Goal: Task Accomplishment & Management: Complete application form

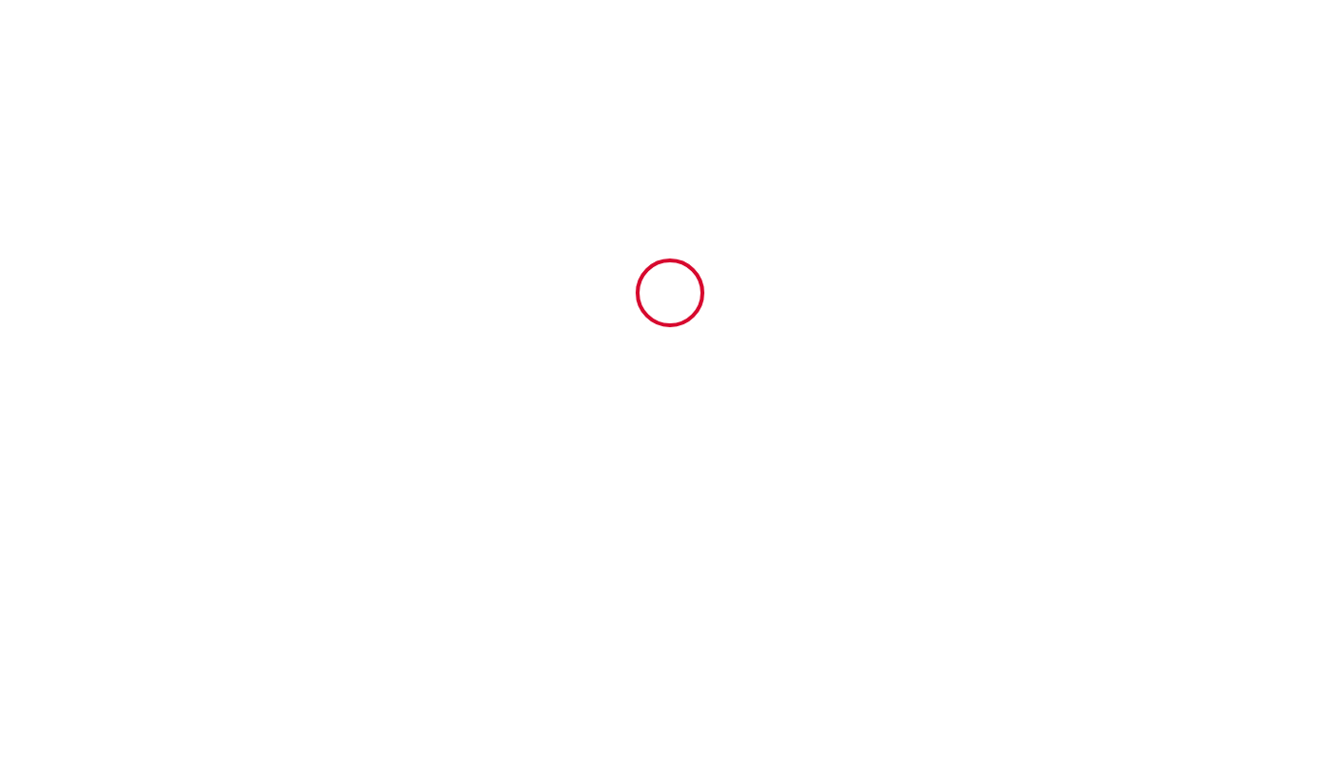
type input "6924637"
type input "Magnifique [MEDICAL_DATA] en coeur de ville avec ascenseur"
type input "[STREET_ADDRESS]"
type input "65200"
type input "Bagnères-de-Bigorre"
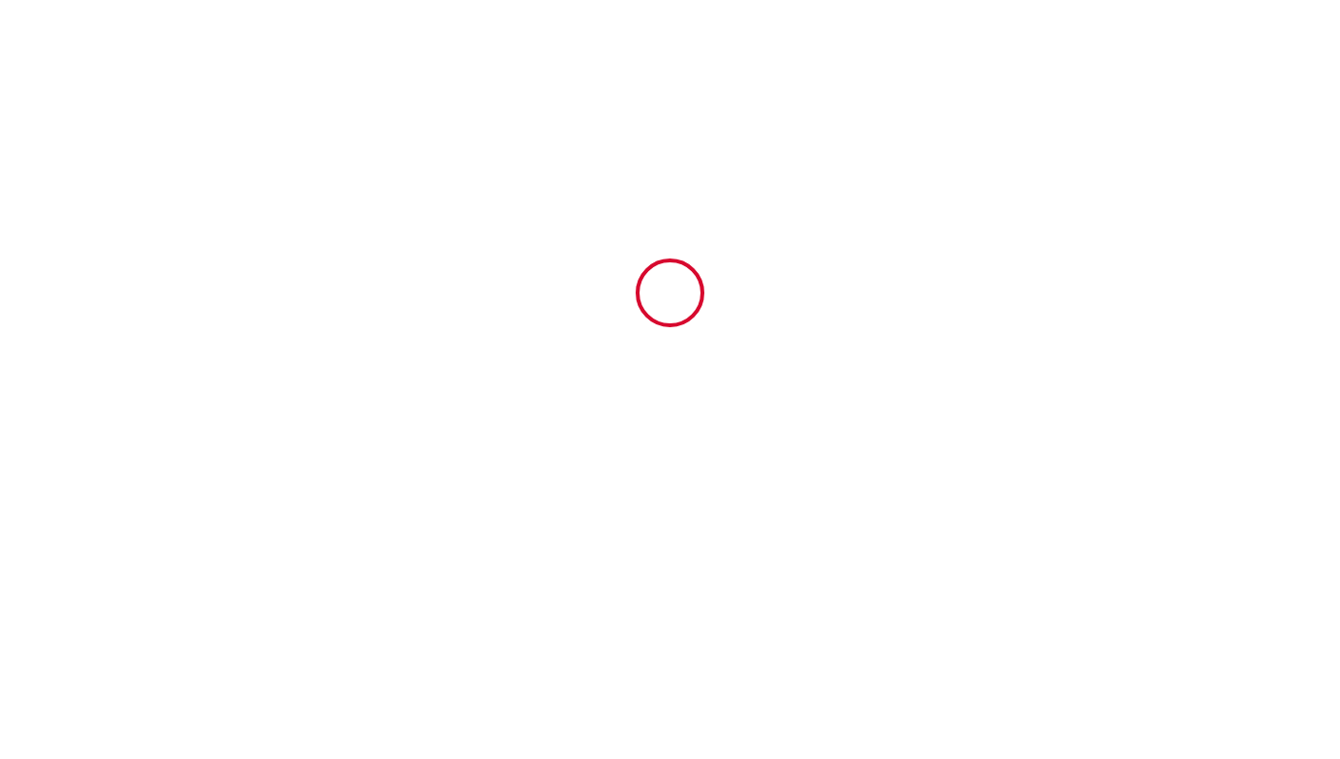
type input "[GEOGRAPHIC_DATA]"
type input "[DATE]"
type input "4"
type input "0"
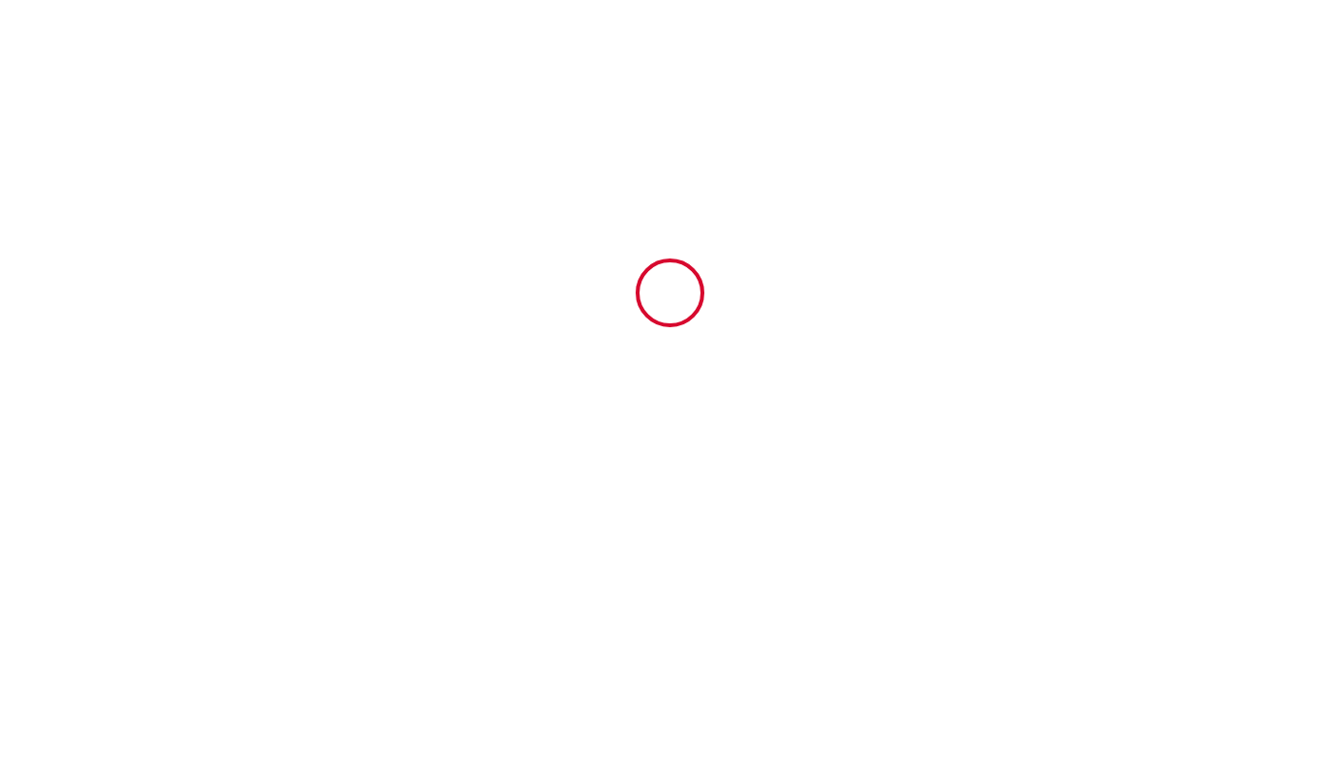
type input "1000"
type input "1118"
type input "[PERSON_NAME]"
type input "Fitte"
type input "[STREET_ADDRESS]"
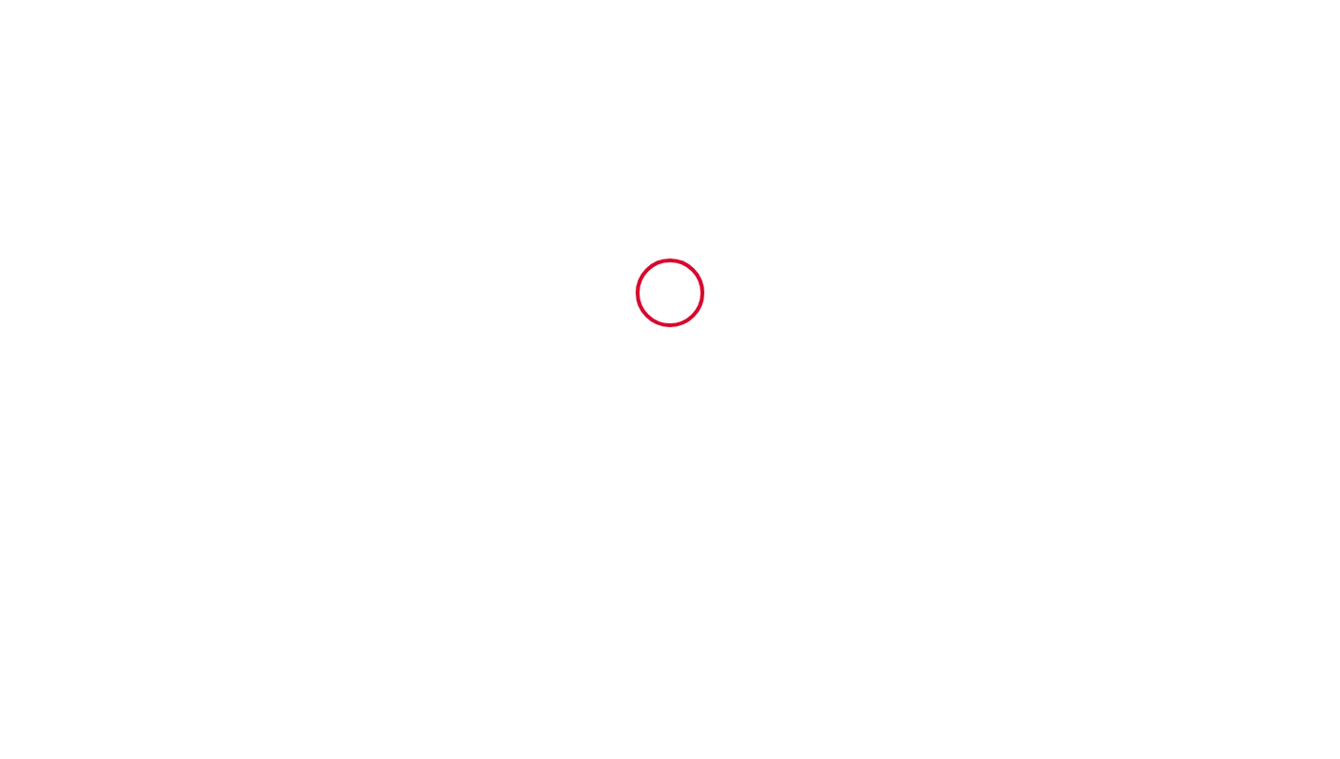
type input "65200"
type input "Bagnères-de-Bigorre"
type input "[GEOGRAPHIC_DATA]"
type input "[EMAIL_ADDRESS][PERSON_NAME][DOMAIN_NAME]"
type input "[PERSON_NAME] et [PERSON_NAME]"
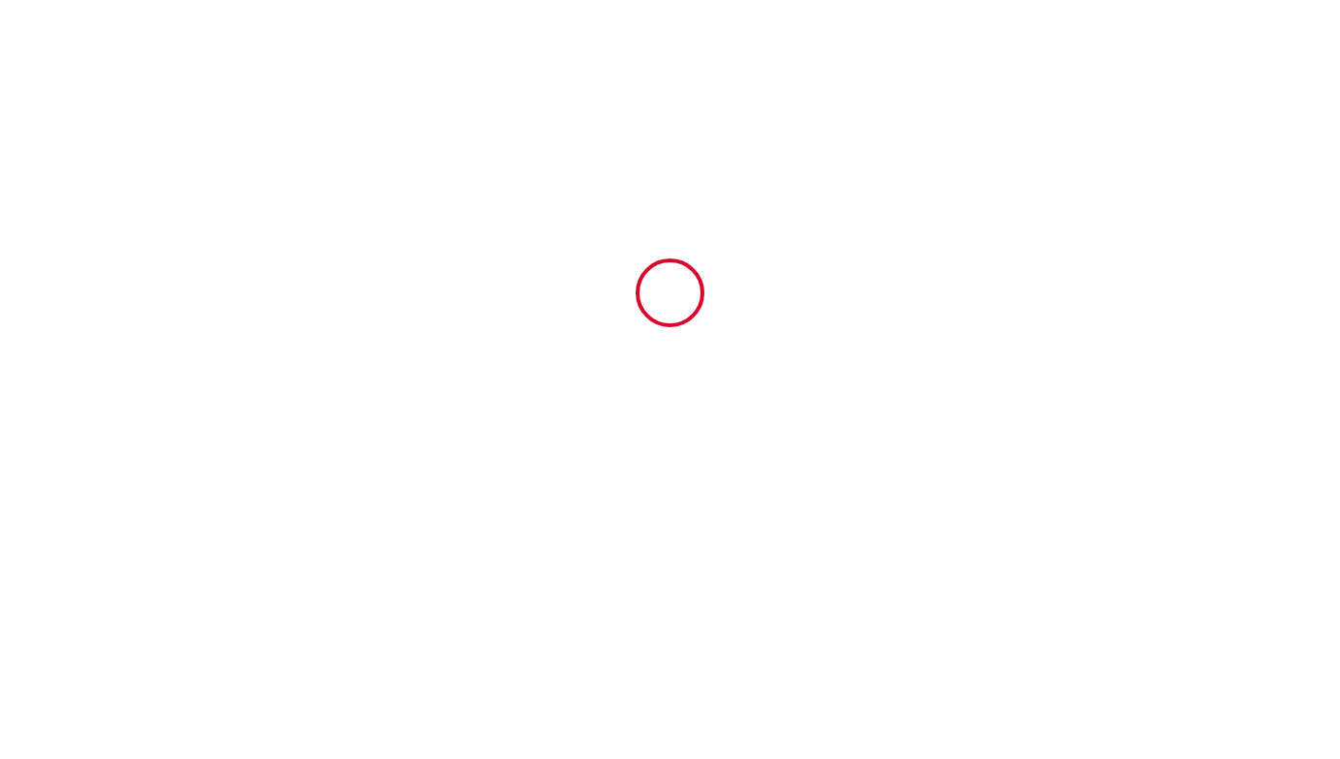
type input "Pagès"
type input "[STREET_ADDRESS]"
type input "48000"
type input "Mende"
type input "[PERSON_NAME][EMAIL_ADDRESS][DOMAIN_NAME]"
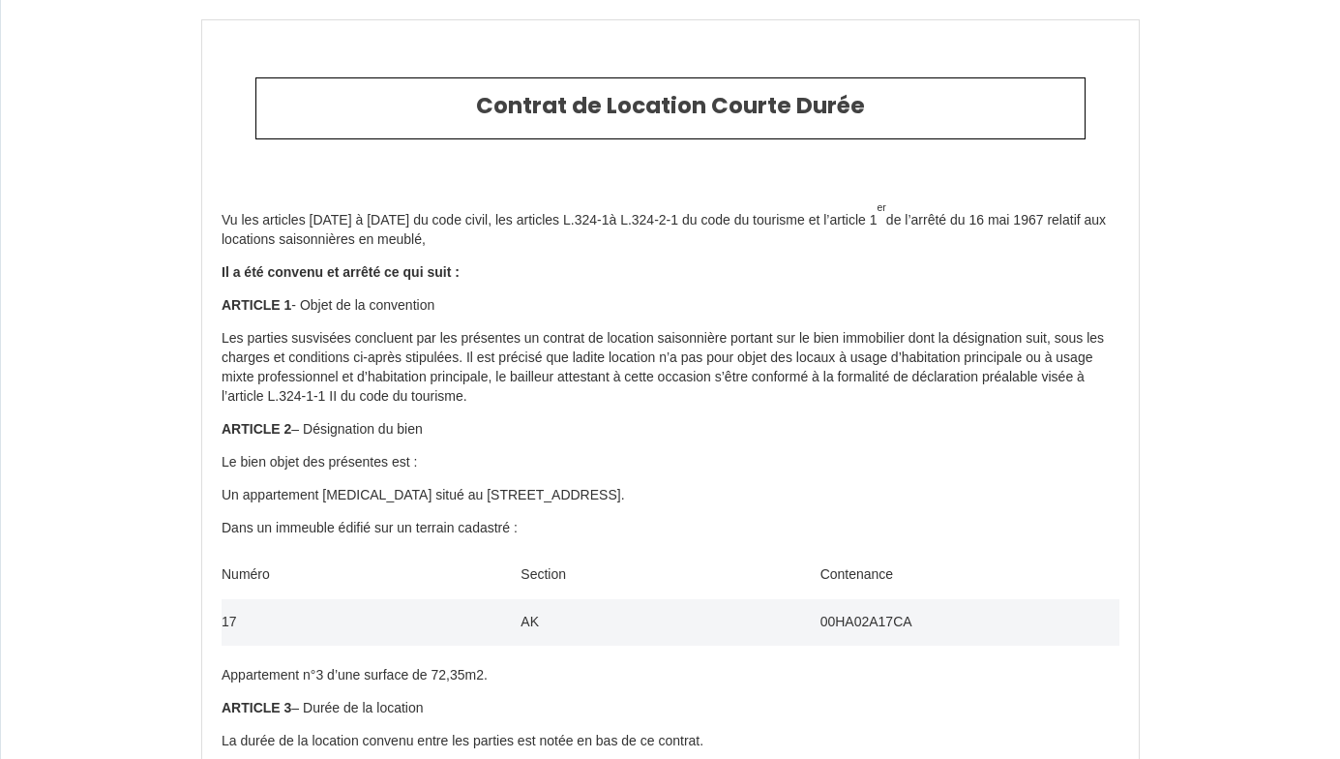
type input "[PHONE_NUMBER]"
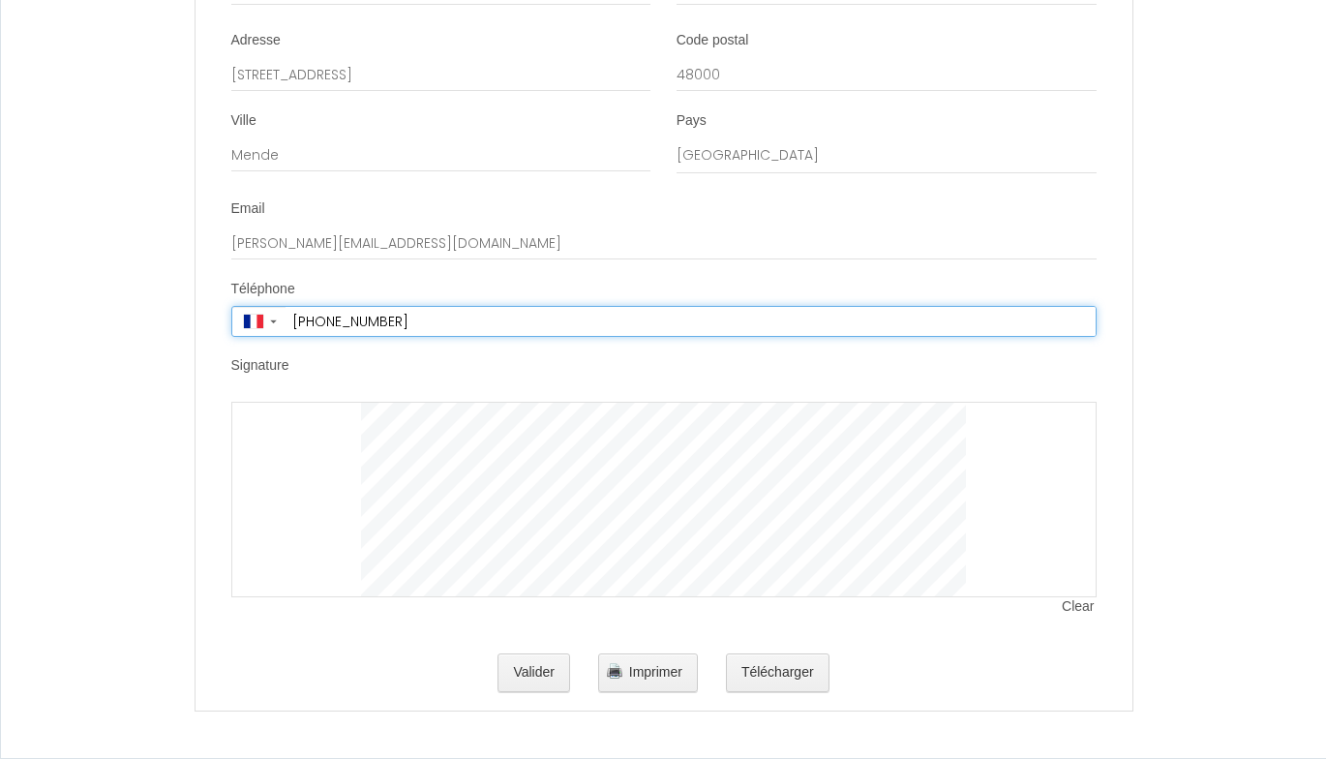
scroll to position [6240, 0]
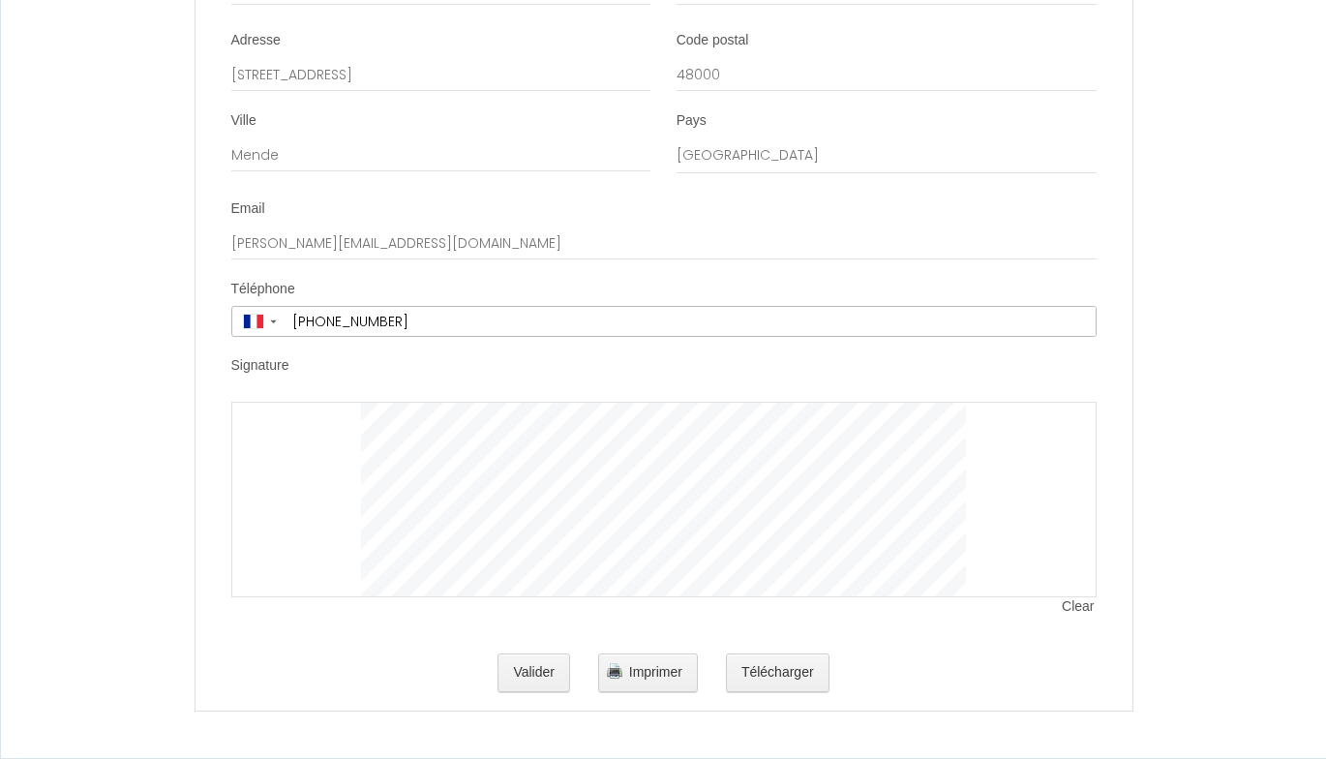
click at [277, 366] on label "Signature" at bounding box center [260, 365] width 58 height 19
click at [341, 501] on div at bounding box center [663, 499] width 865 height 195
click at [1089, 607] on span "Clear" at bounding box center [1079, 606] width 34 height 19
click at [1079, 604] on span "Clear" at bounding box center [1079, 606] width 34 height 19
click at [1082, 604] on span "Clear" at bounding box center [1079, 606] width 34 height 19
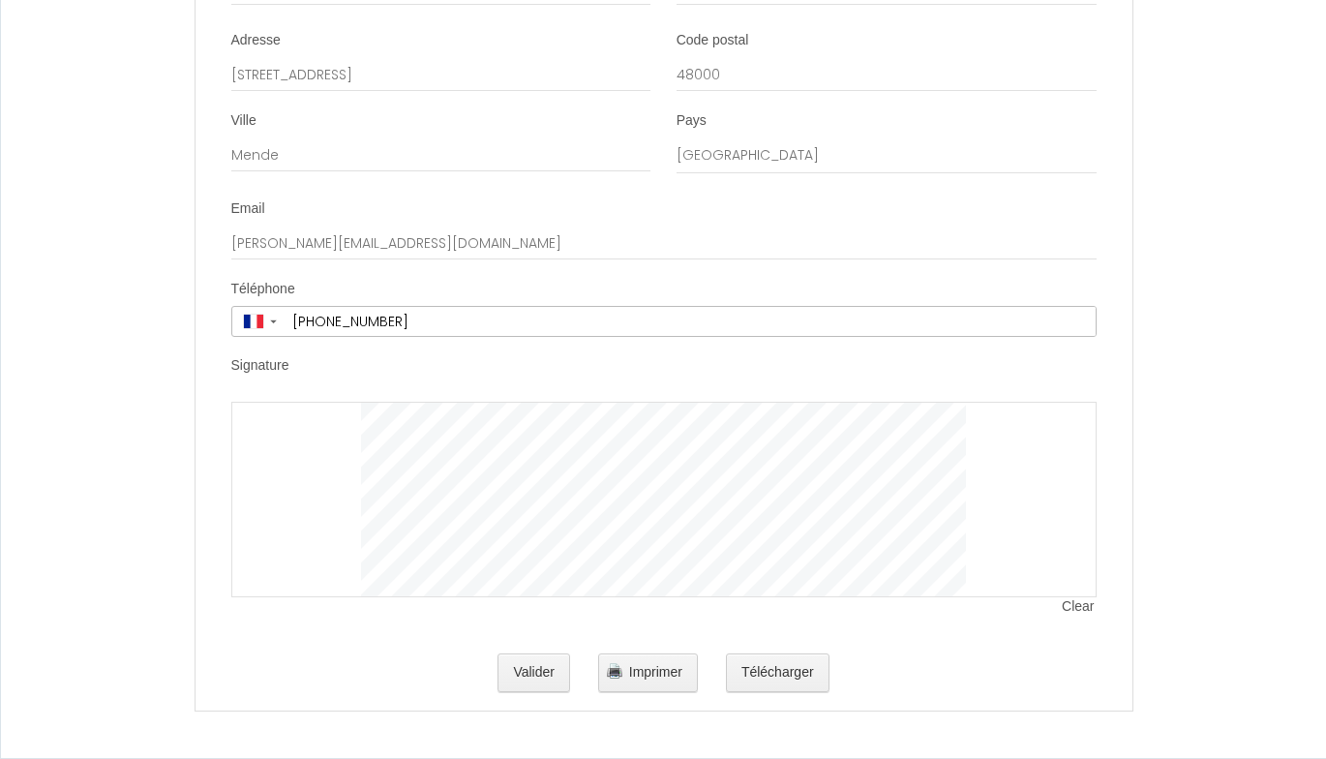
click at [1085, 611] on span "Clear" at bounding box center [1079, 606] width 34 height 19
click at [1086, 607] on span "Clear" at bounding box center [1079, 606] width 34 height 19
click at [1081, 604] on span "Clear" at bounding box center [1079, 606] width 34 height 19
click at [1090, 608] on span "Clear" at bounding box center [1079, 606] width 34 height 19
click at [540, 674] on button "Valider" at bounding box center [533, 672] width 73 height 39
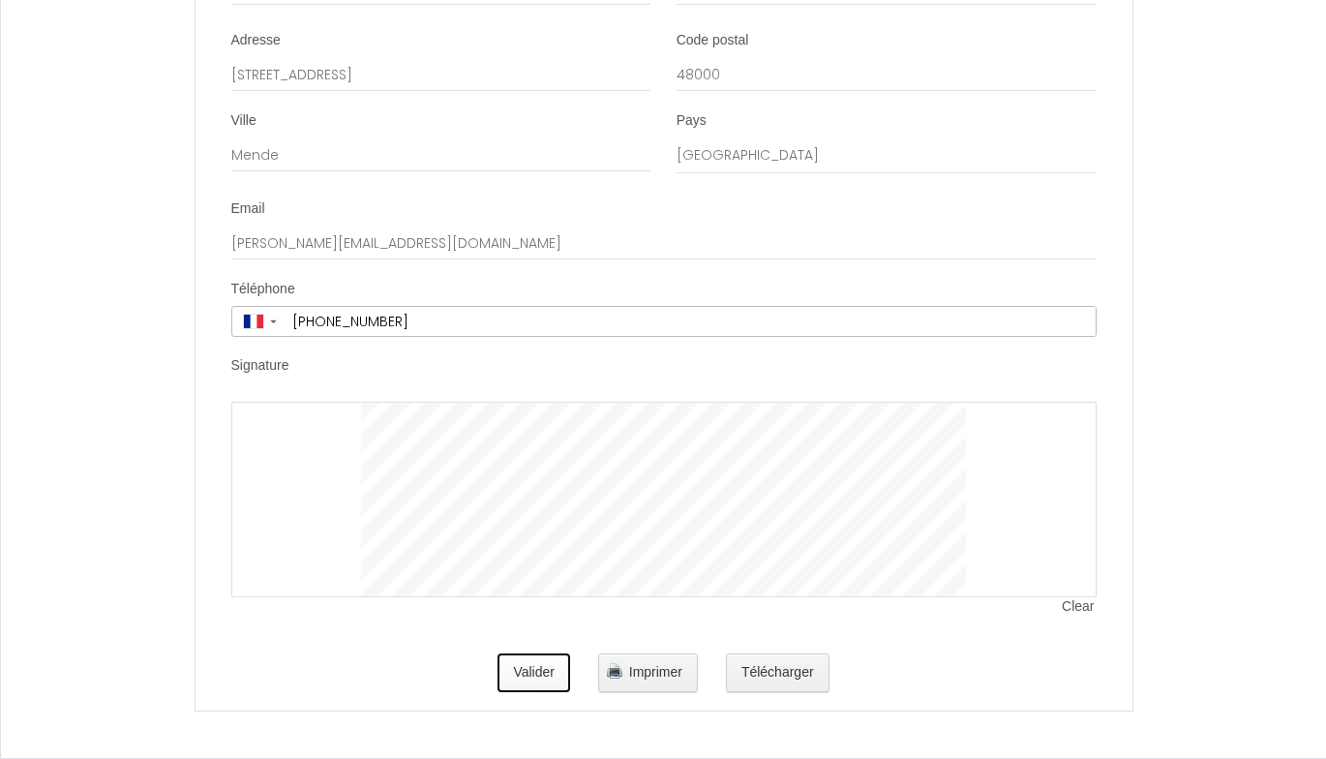
click at [538, 666] on button "Valider" at bounding box center [533, 672] width 73 height 39
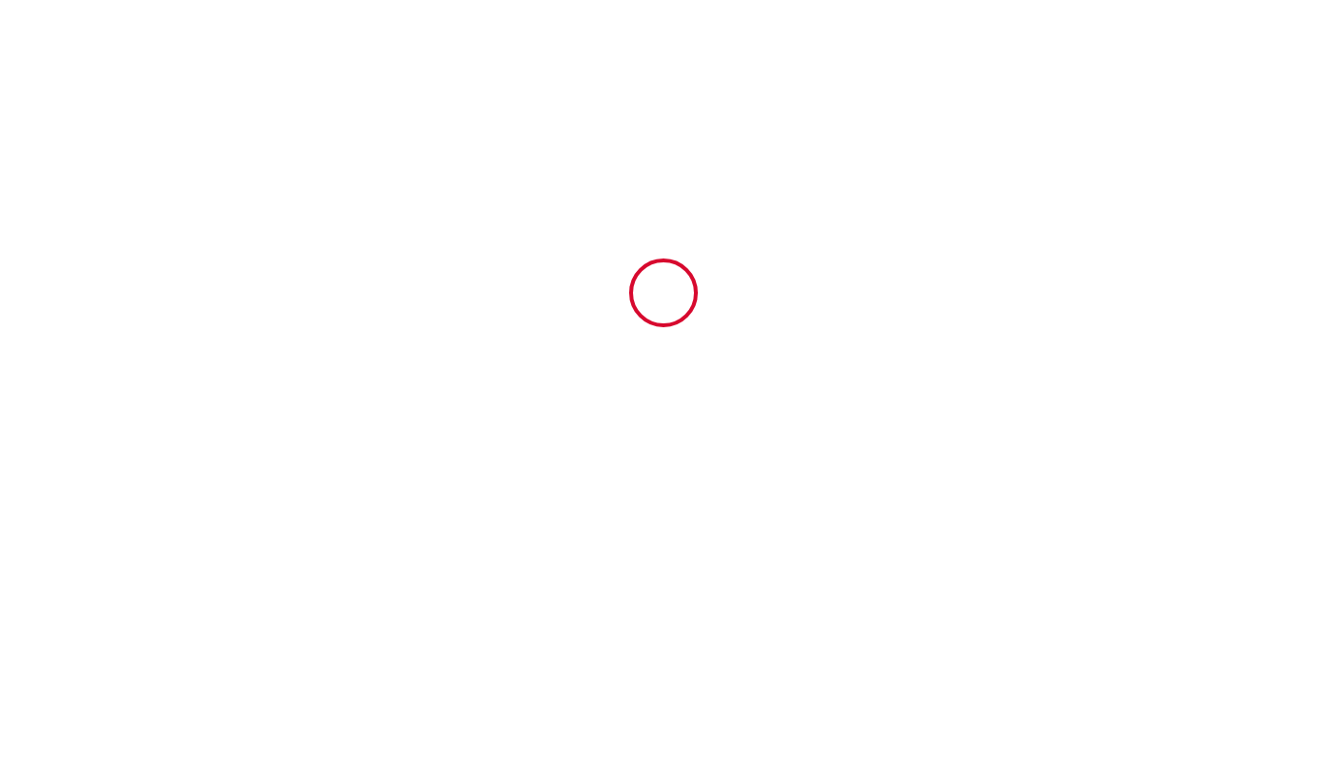
scroll to position [0, 0]
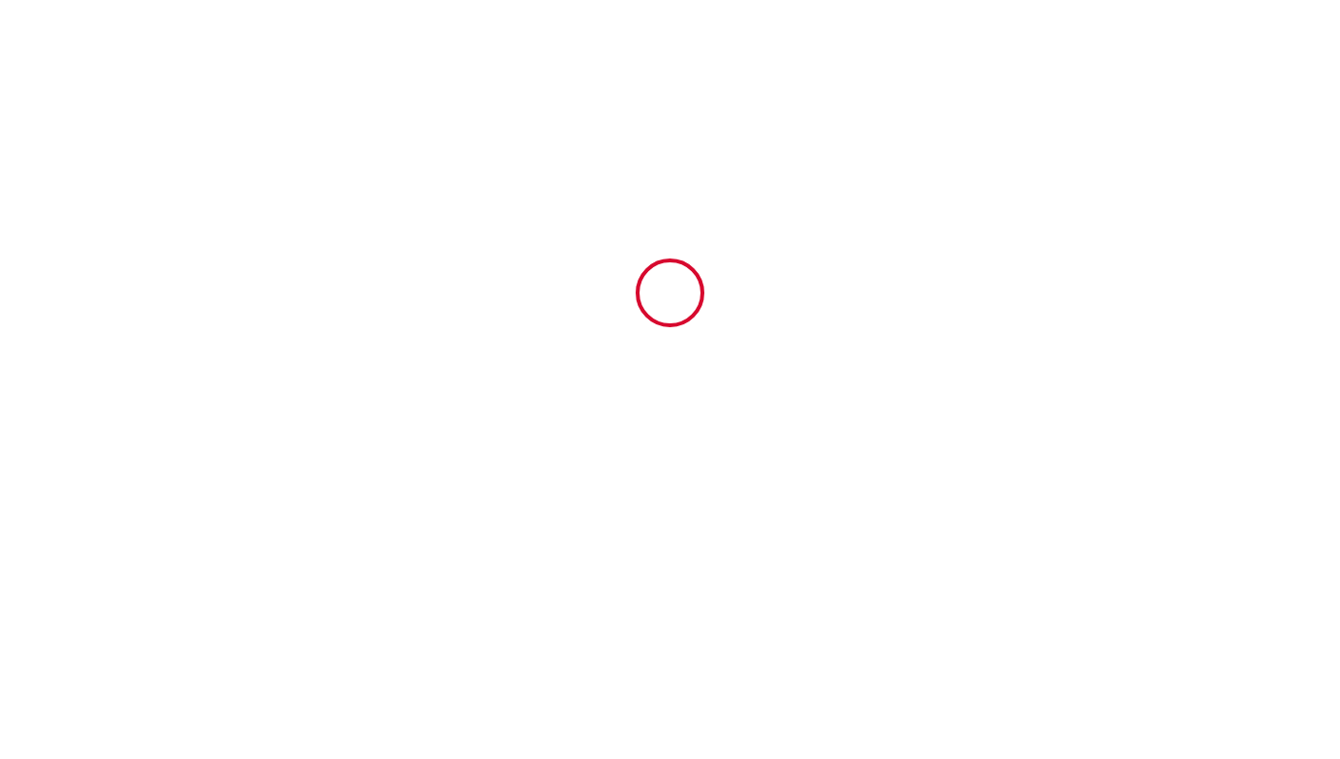
type input "168"
type input "950"
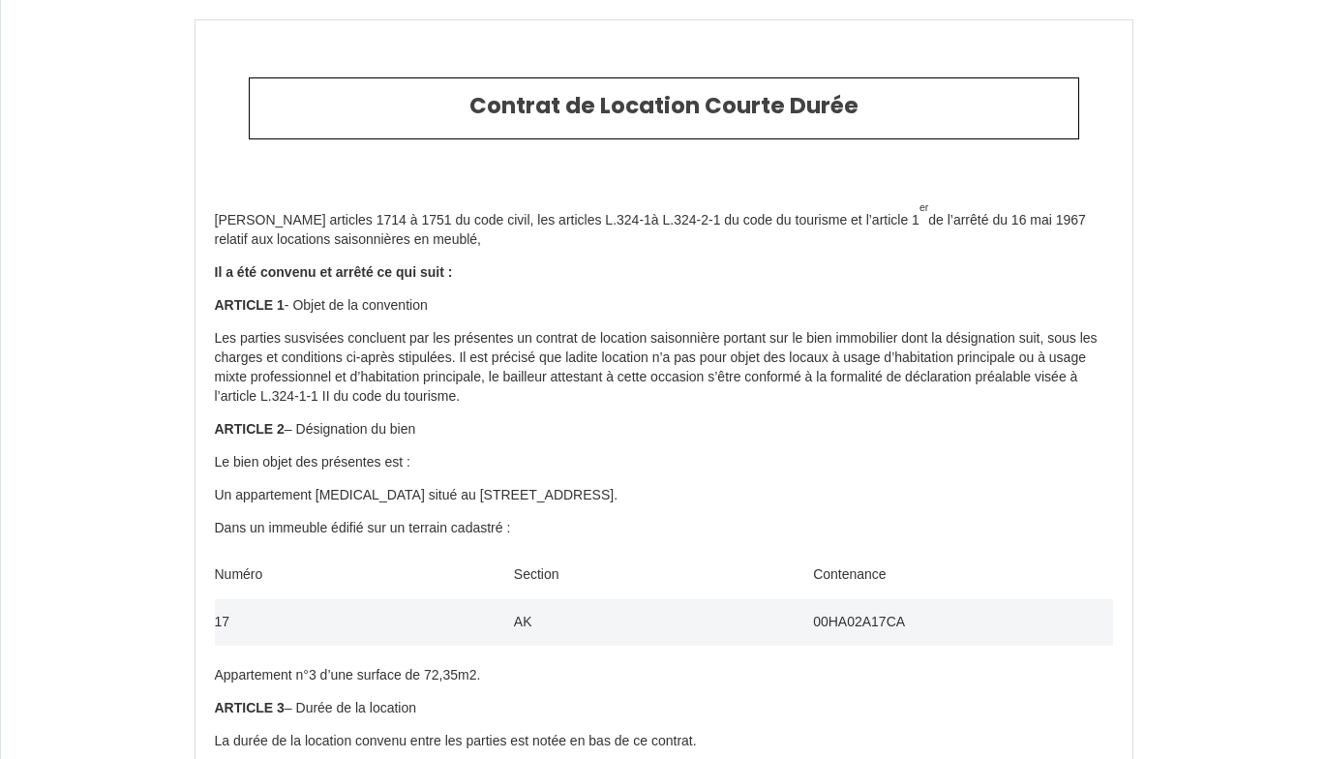
type input "[PHONE_NUMBER]"
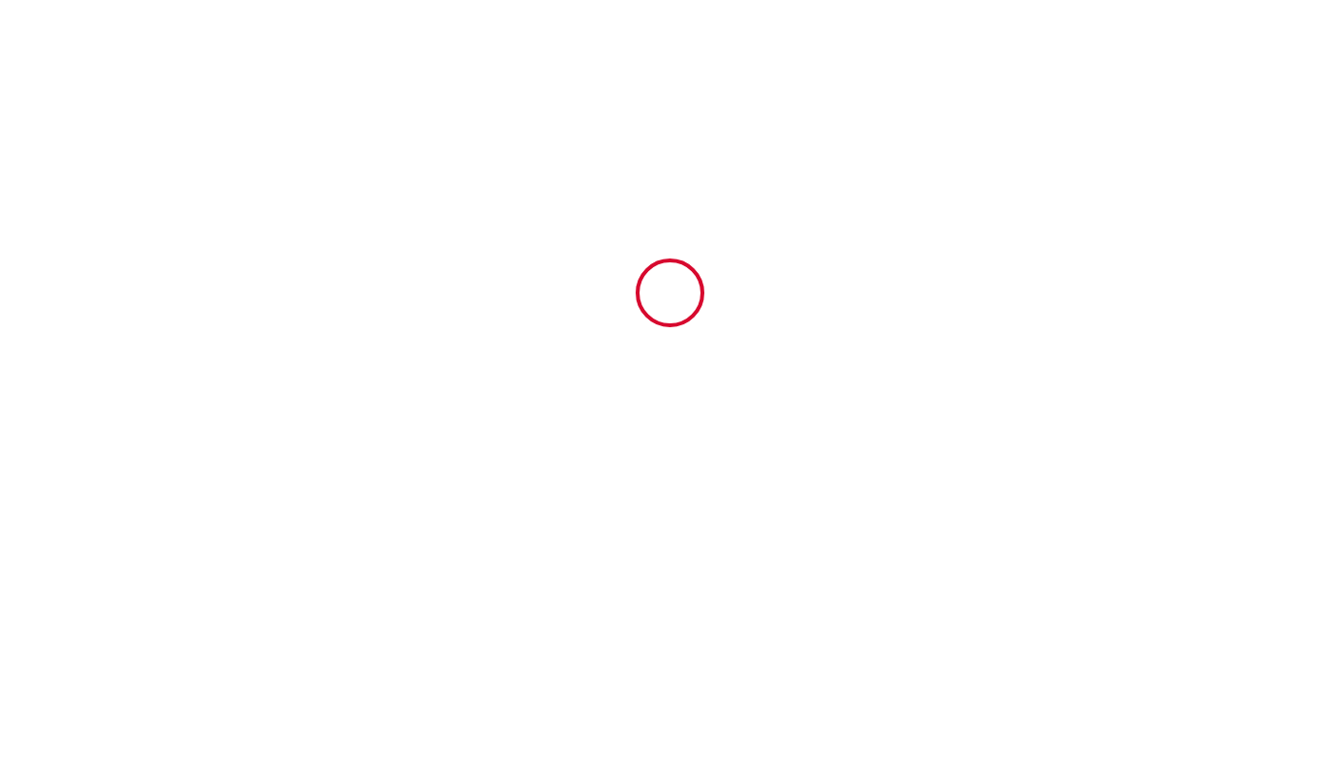
type input "6924637"
type input "Magnifique [MEDICAL_DATA] en coeur de ville avec ascenseur"
type input "[STREET_ADDRESS]"
type input "65200"
type input "Bagnères-de-Bigorre"
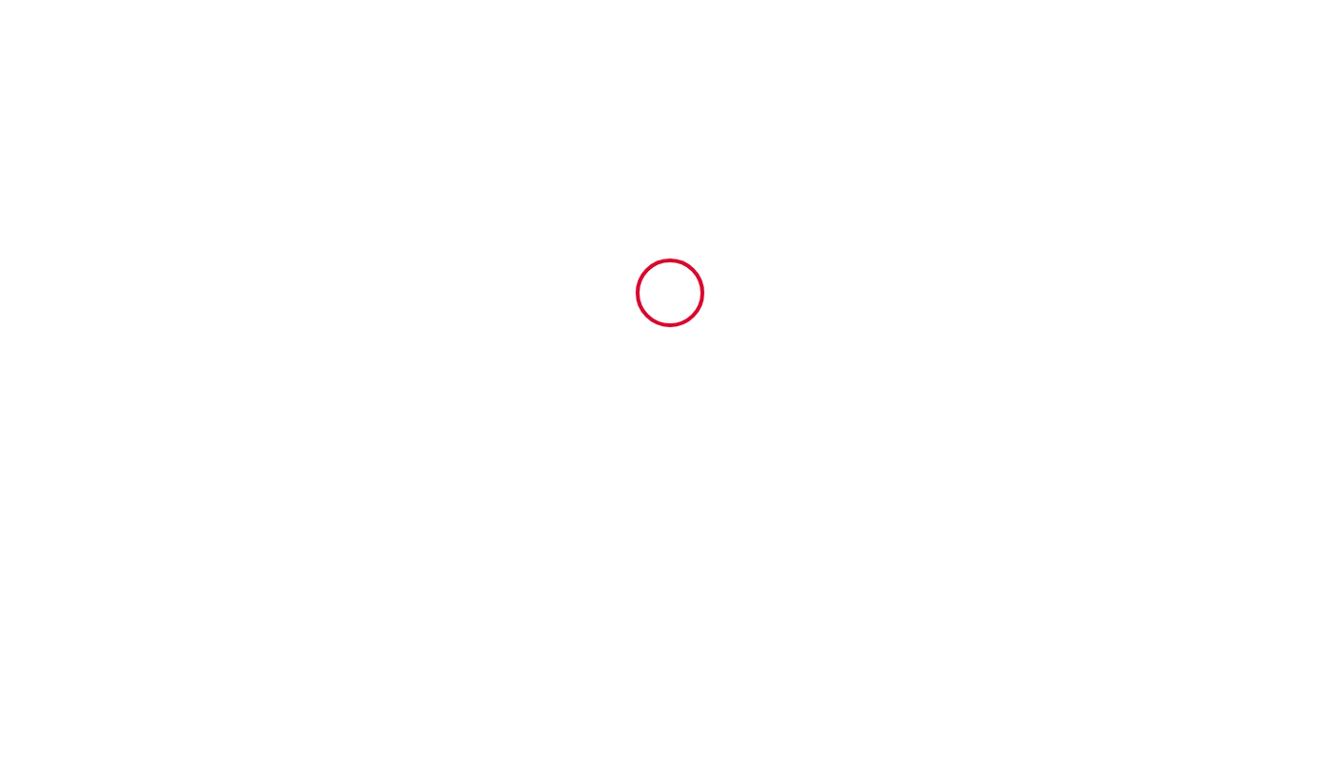
type input "[GEOGRAPHIC_DATA]"
type input "[DATE]"
type input "4"
type input "0"
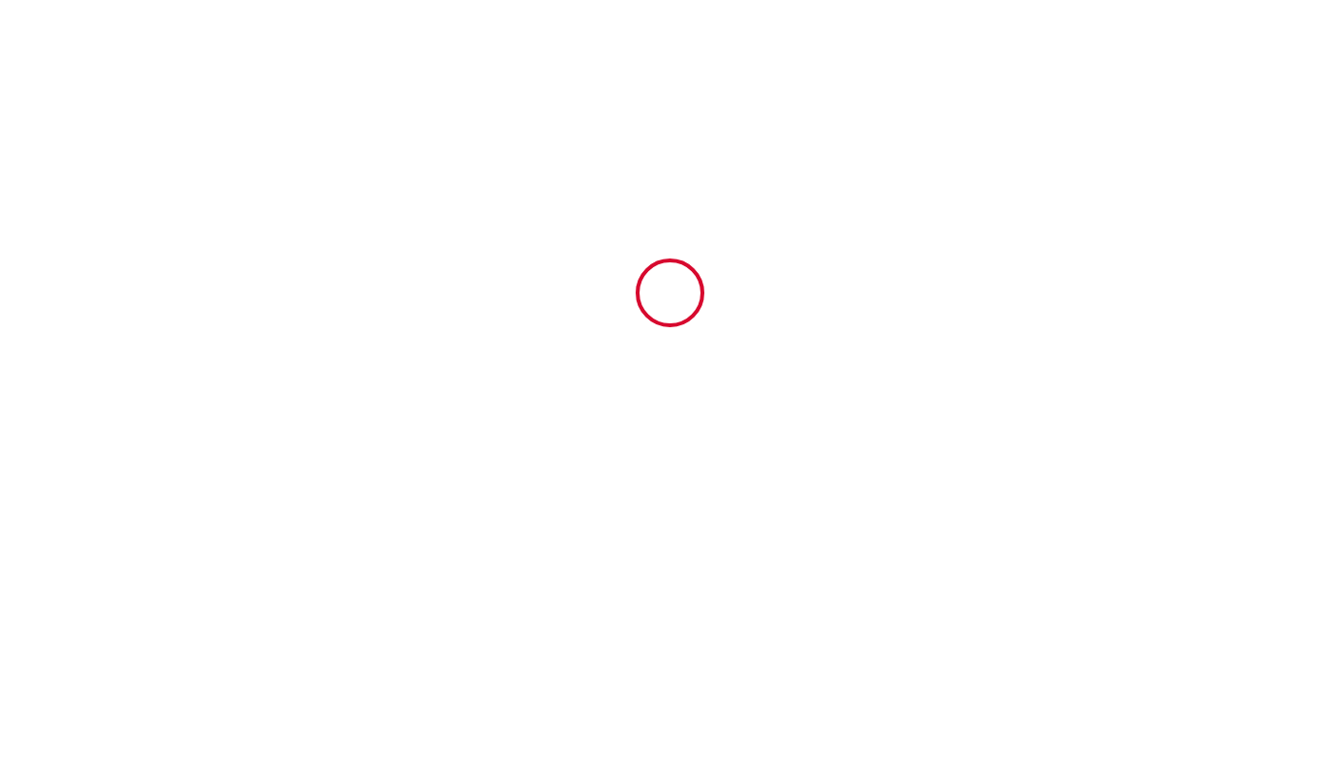
type input "1000"
type input "1118"
type input "[PERSON_NAME]"
type input "Fitte"
type input "[STREET_ADDRESS]"
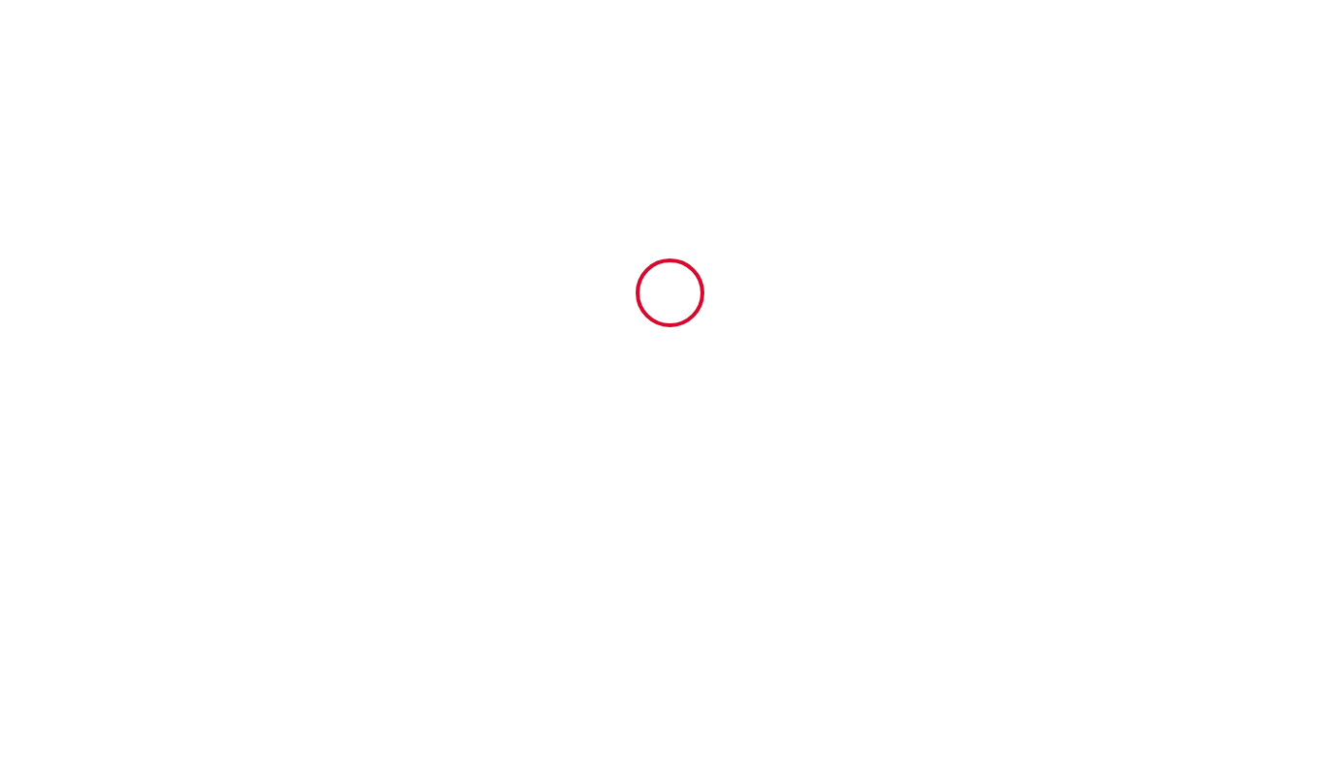
type input "65200"
type input "Bagnères-de-Bigorre"
type input "[GEOGRAPHIC_DATA]"
type input "[EMAIL_ADDRESS][PERSON_NAME][DOMAIN_NAME]"
type input "[PERSON_NAME] et [PERSON_NAME]"
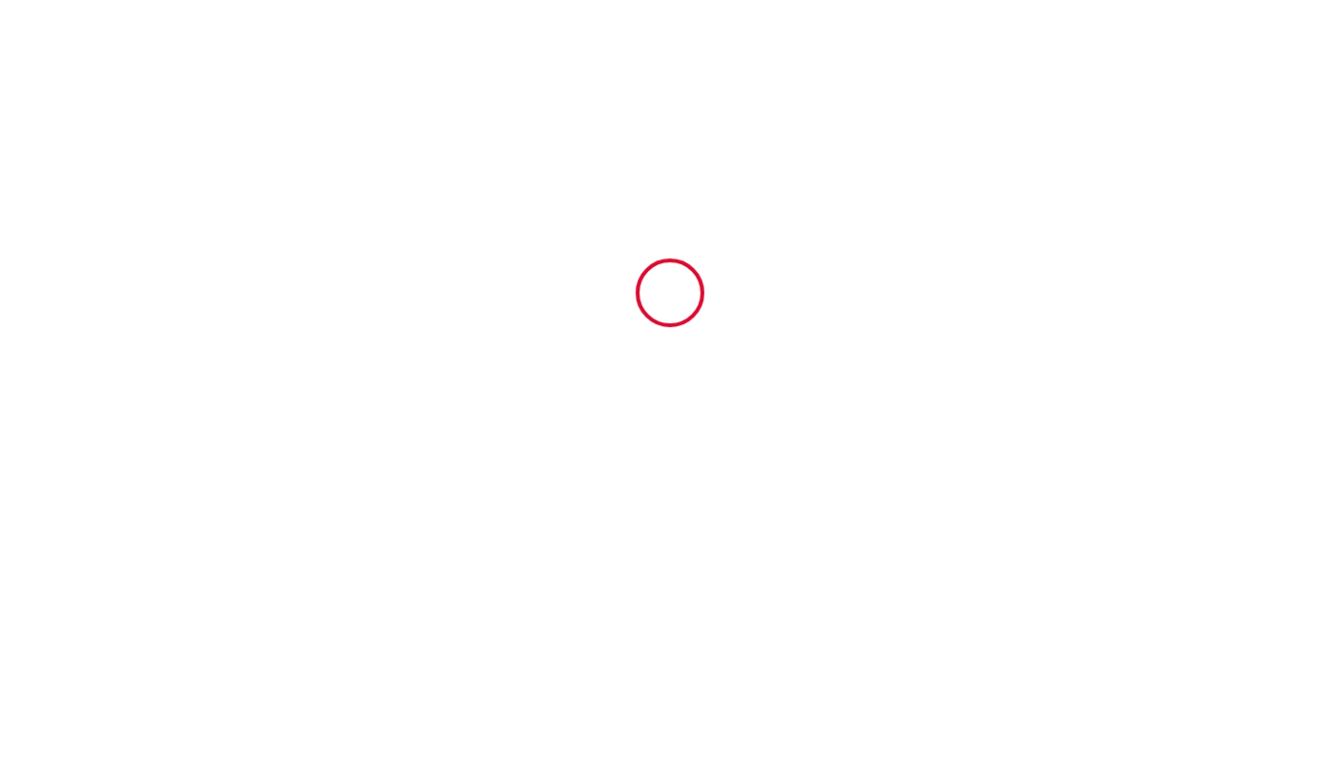
type input "Pagès"
type input "[STREET_ADDRESS]"
type input "48000"
type input "Mende"
type input "[PERSON_NAME][EMAIL_ADDRESS][DOMAIN_NAME]"
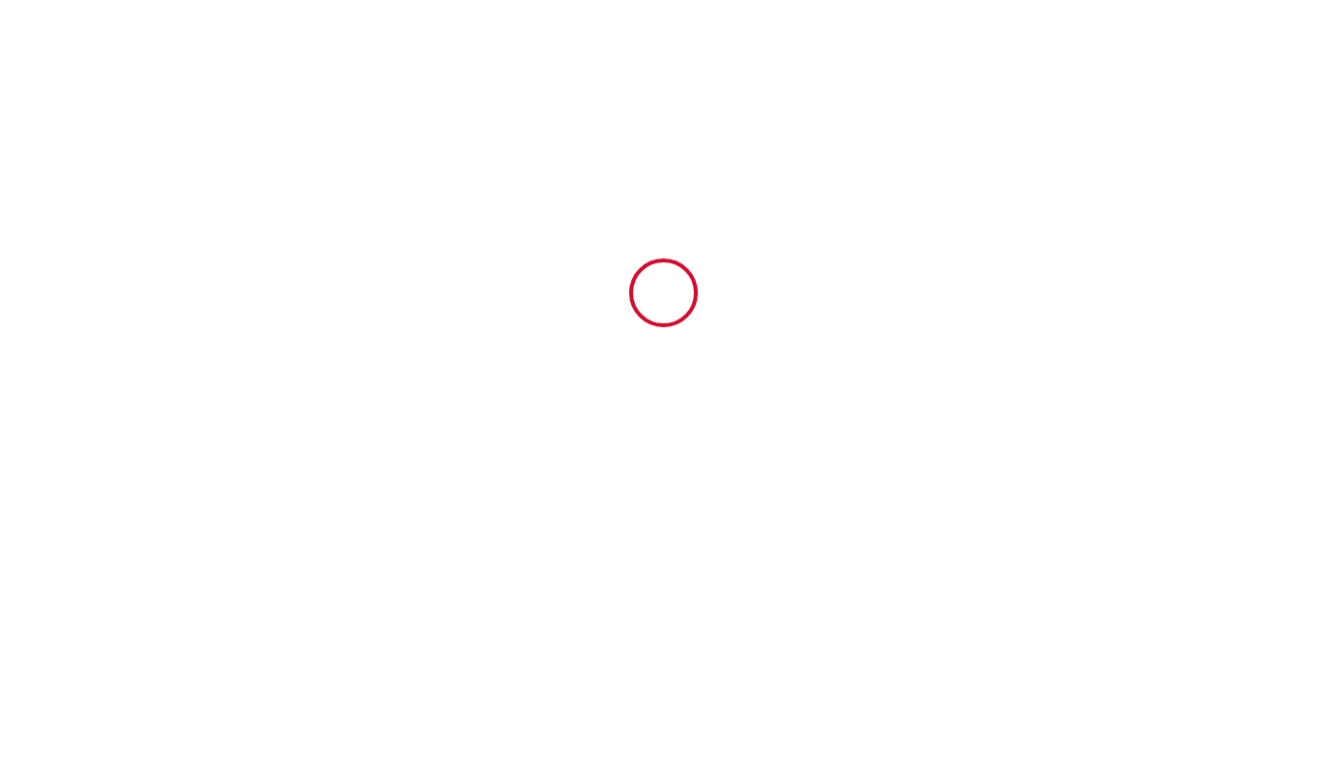
type input "[PHONE_NUMBER]"
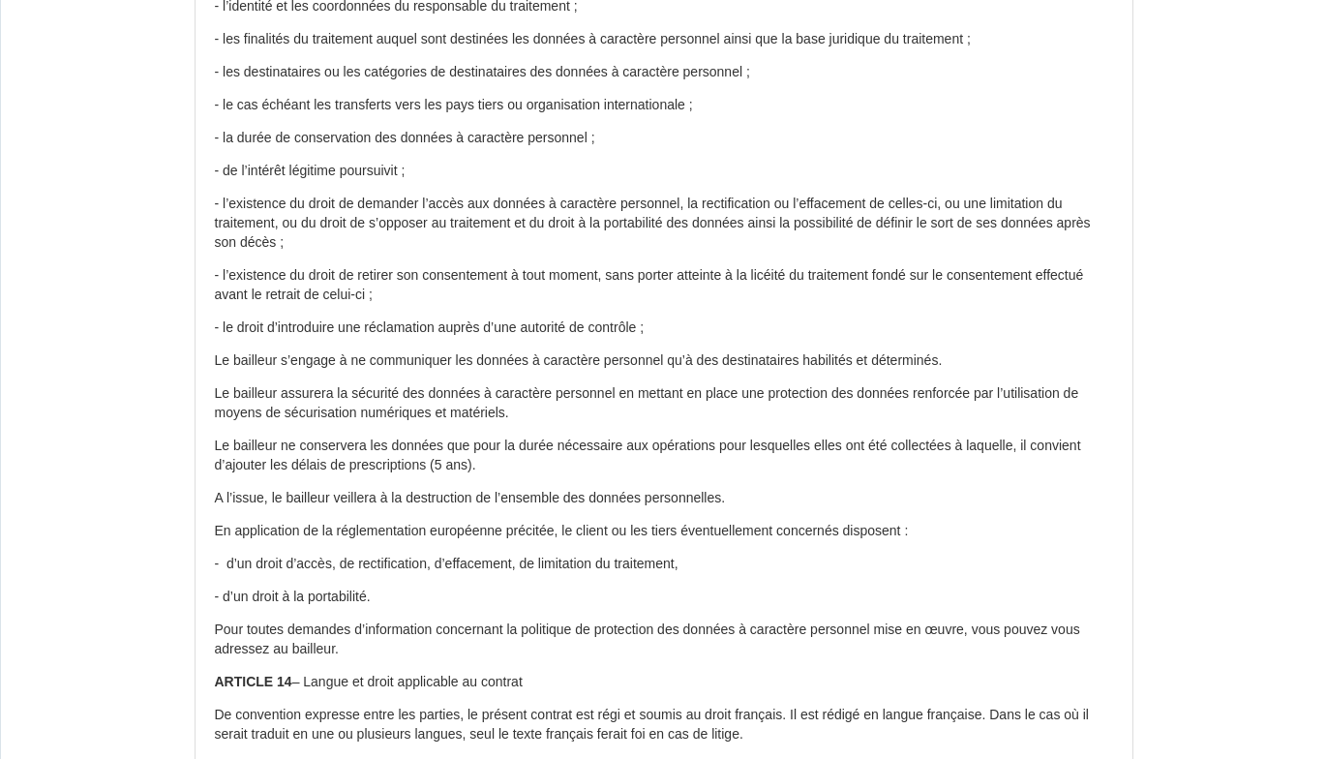
scroll to position [3472, 0]
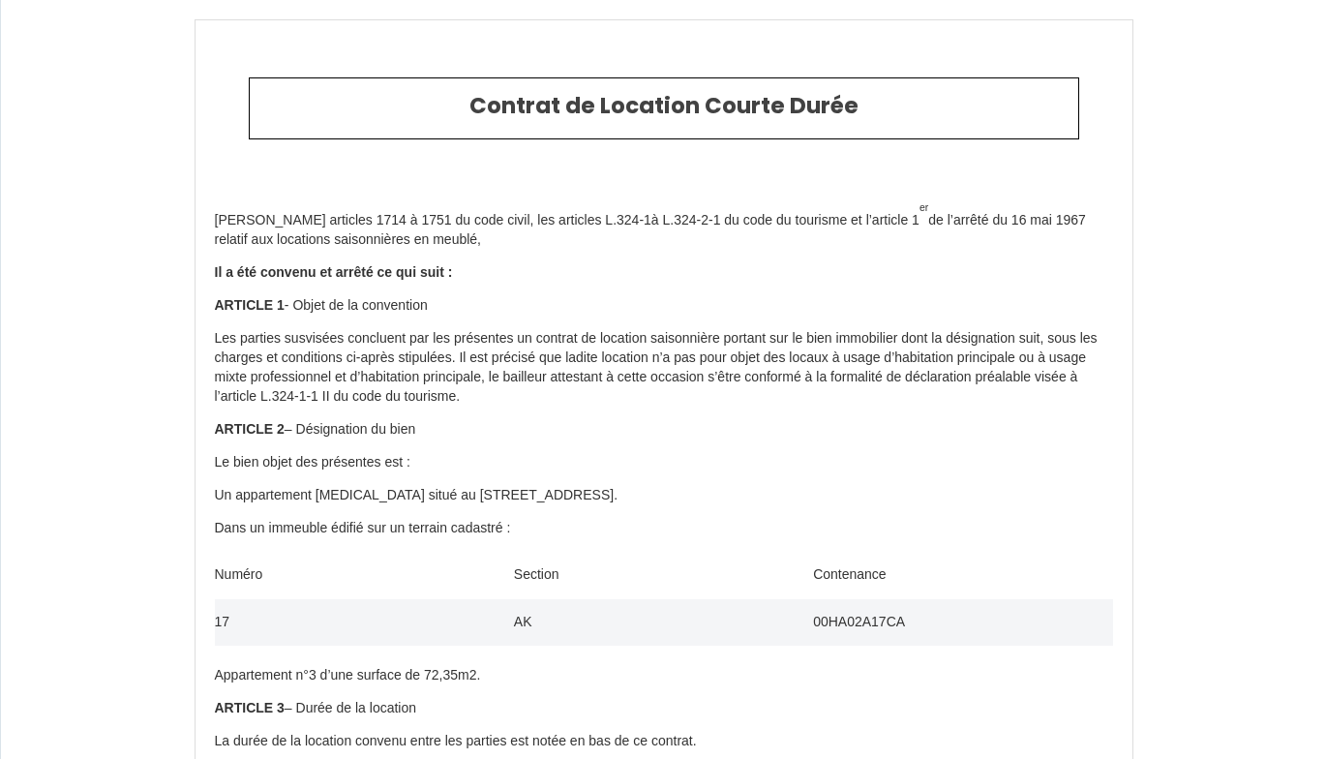
type input "[PHONE_NUMBER]"
drag, startPoint x: 0, startPoint y: 20, endPoint x: 465, endPoint y: 45, distance: 466.1
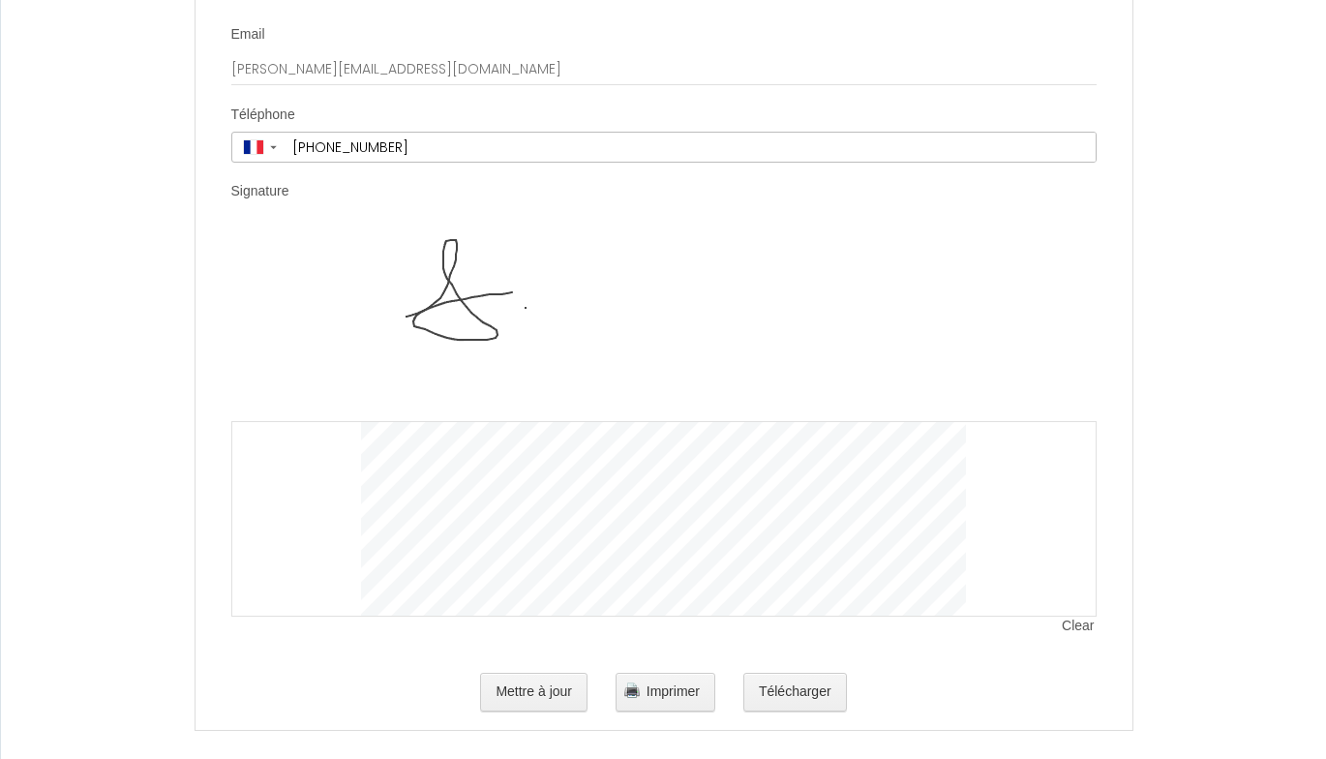
scroll to position [6433, 0]
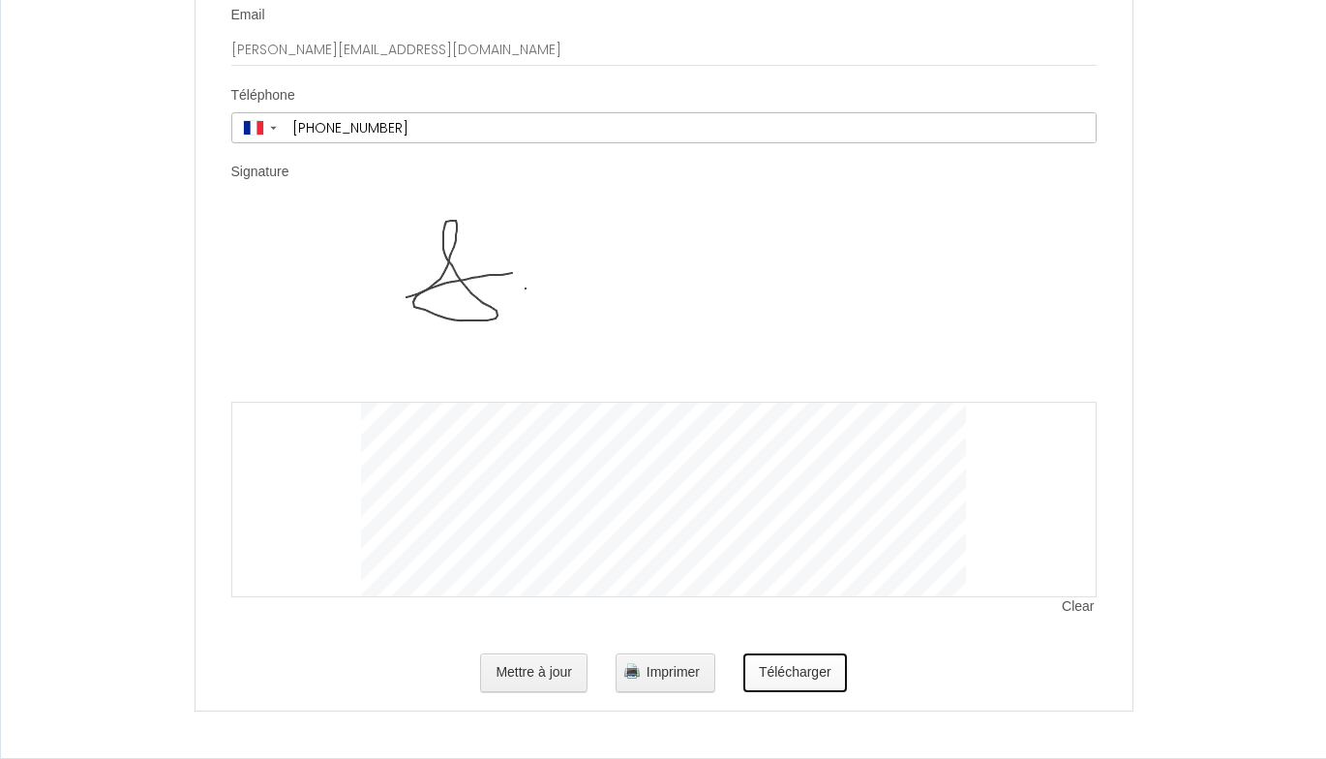
click at [796, 672] on button "Télécharger" at bounding box center [795, 672] width 104 height 39
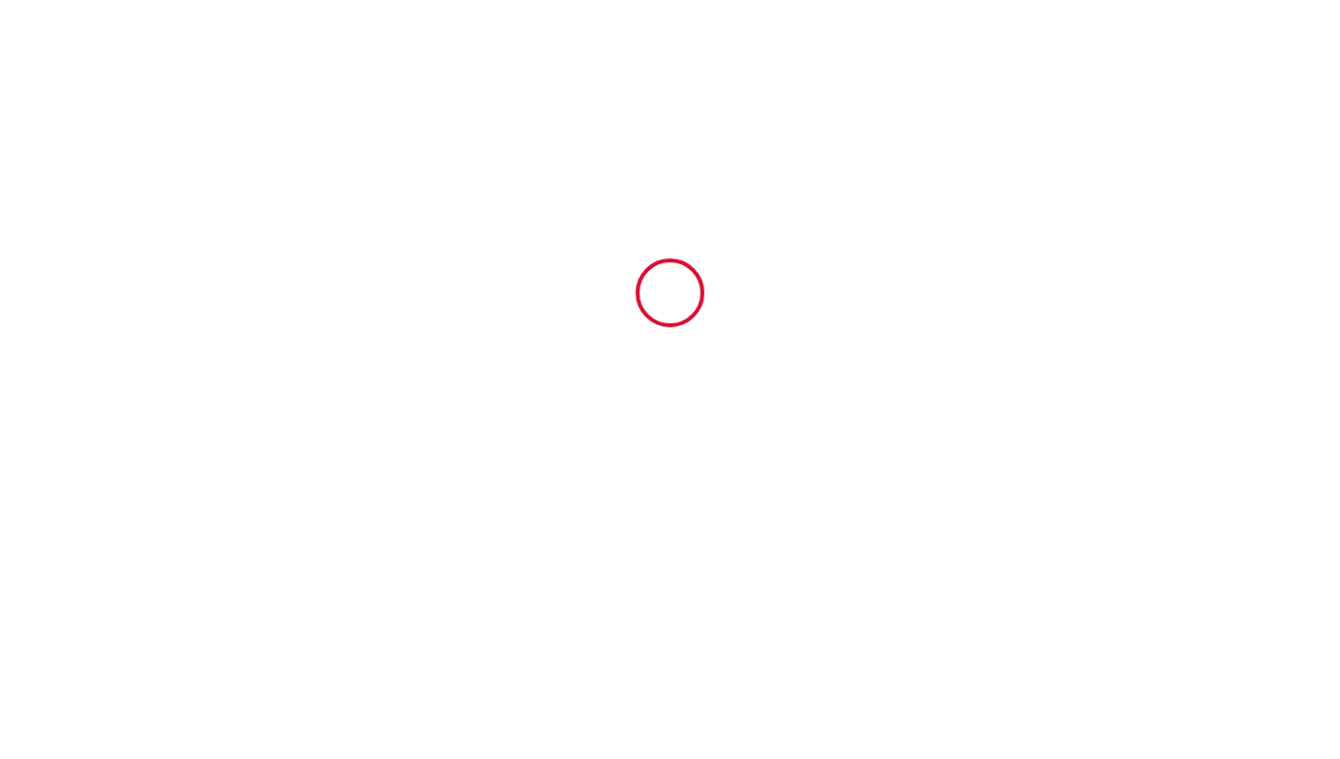
type input "6924637"
type input "Magnifique [MEDICAL_DATA] en coeur de ville avec ascenseur"
type input "[STREET_ADDRESS]"
type input "65200"
type input "Bagnères-de-Bigorre"
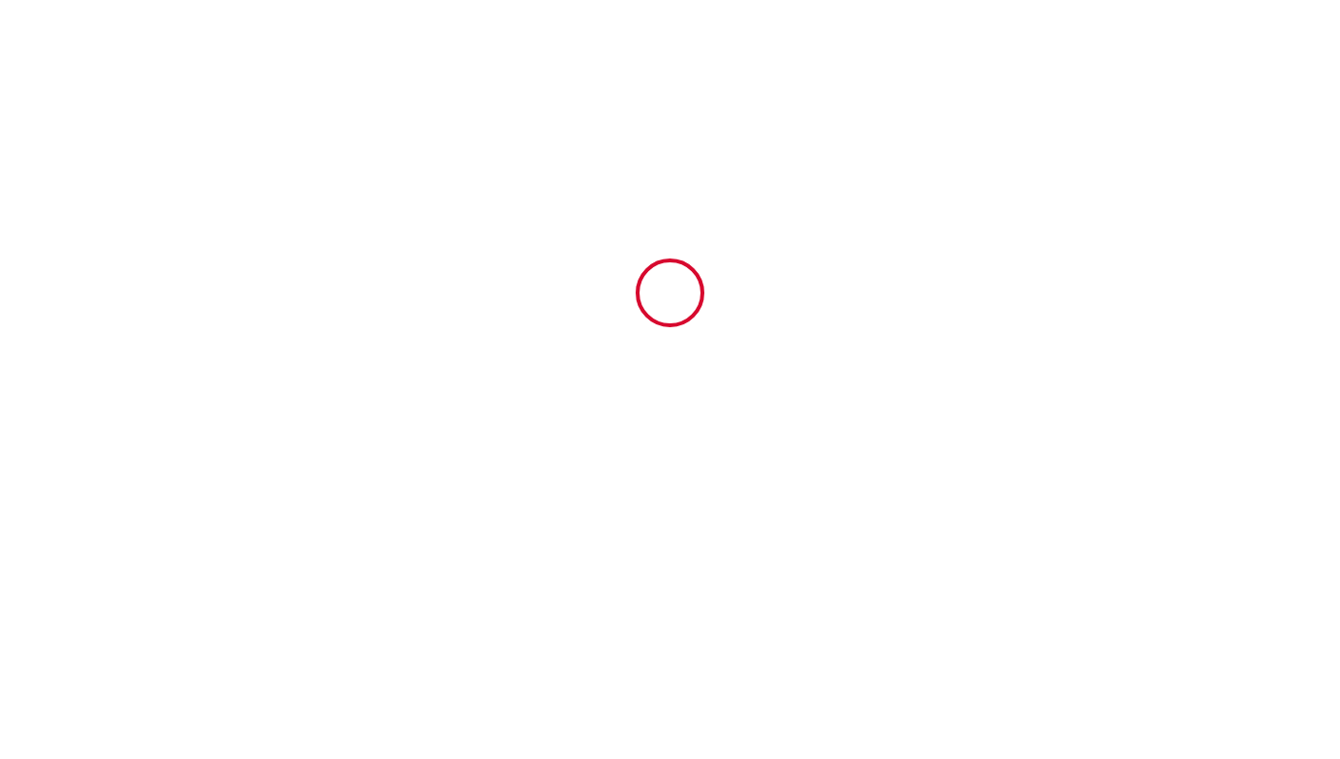
type input "[GEOGRAPHIC_DATA]"
type input "[DATE]"
type input "4"
type input "0"
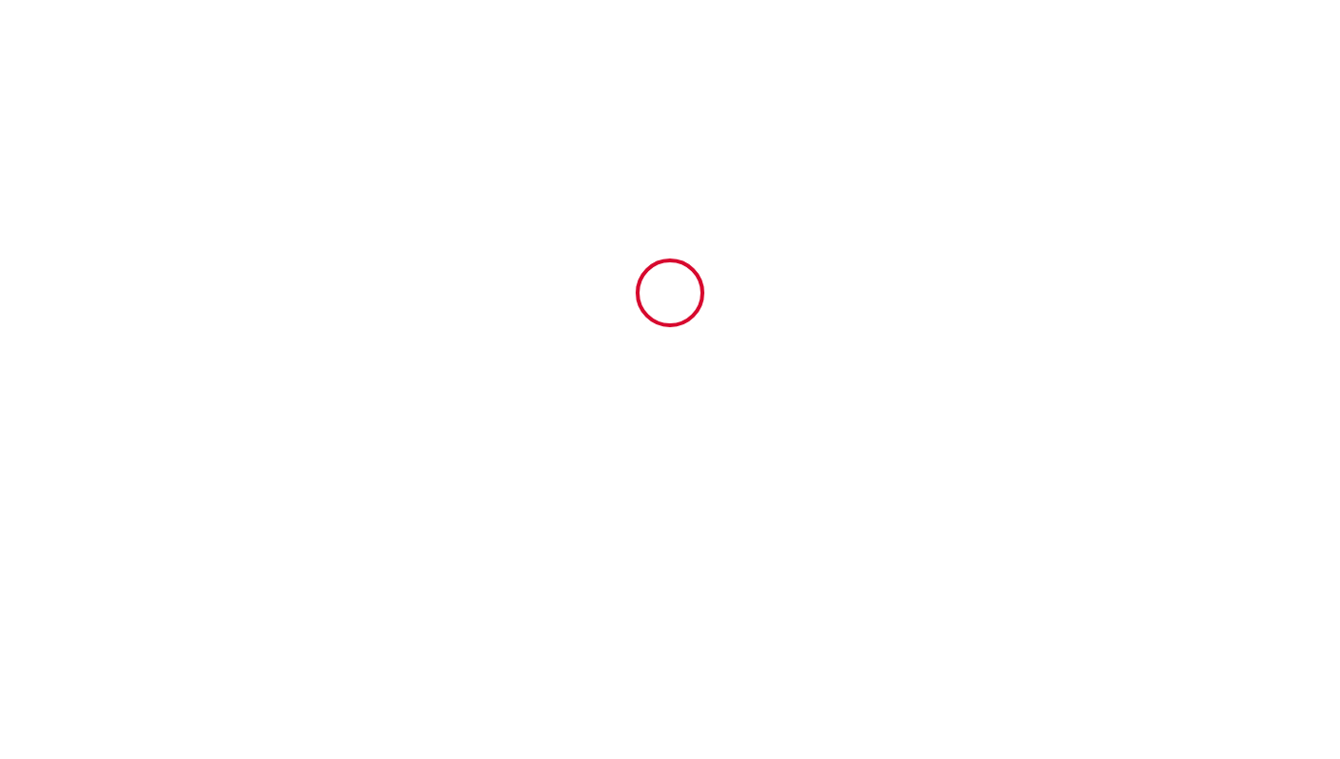
type input "1000"
type input "1118"
type input "[PERSON_NAME]"
type input "Fitte"
type input "[STREET_ADDRESS]"
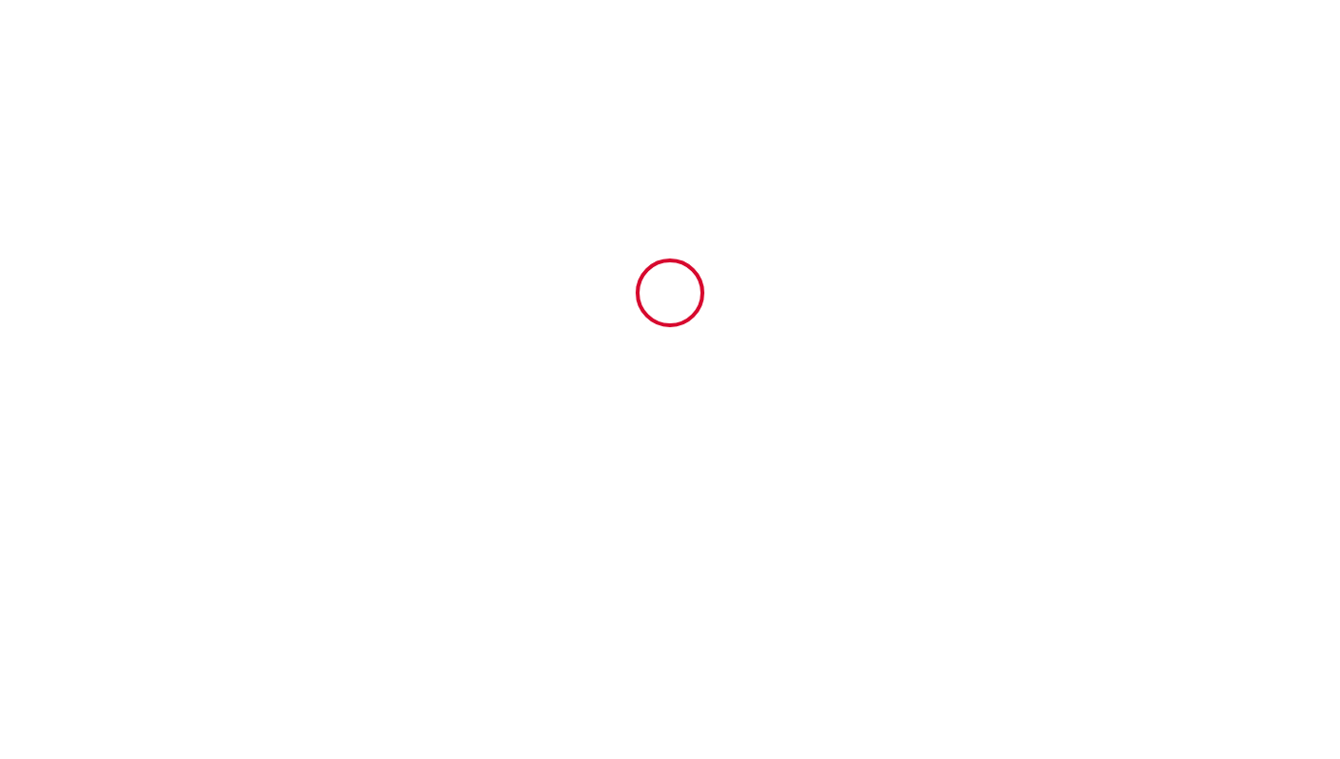
type input "65200"
type input "Bagnères-de-Bigorre"
type input "[GEOGRAPHIC_DATA]"
type input "[EMAIL_ADDRESS][DOMAIN_NAME]"
type input "[PERSON_NAME] et [PERSON_NAME]"
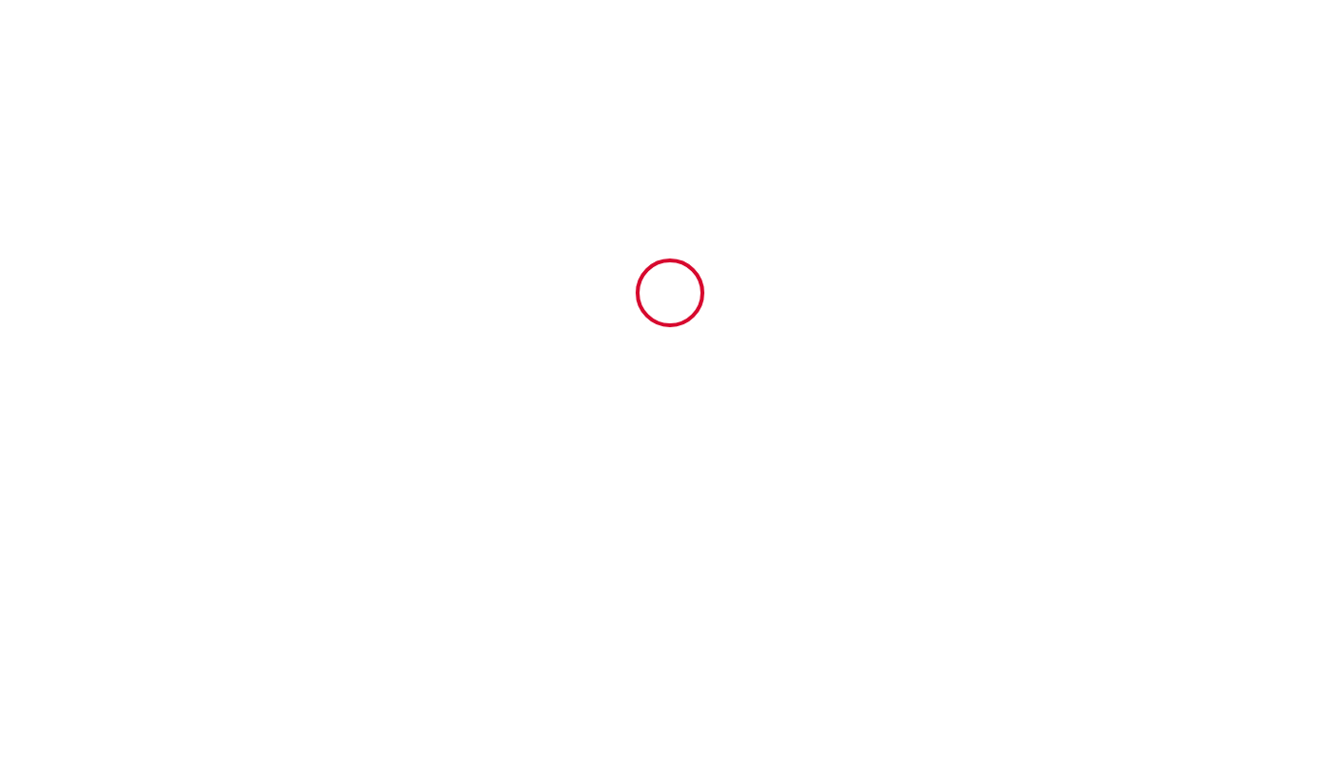
type input "Pagès"
type input "[STREET_ADDRESS]"
type input "48000"
type input "Mende"
type input "[PERSON_NAME][EMAIL_ADDRESS][DOMAIN_NAME]"
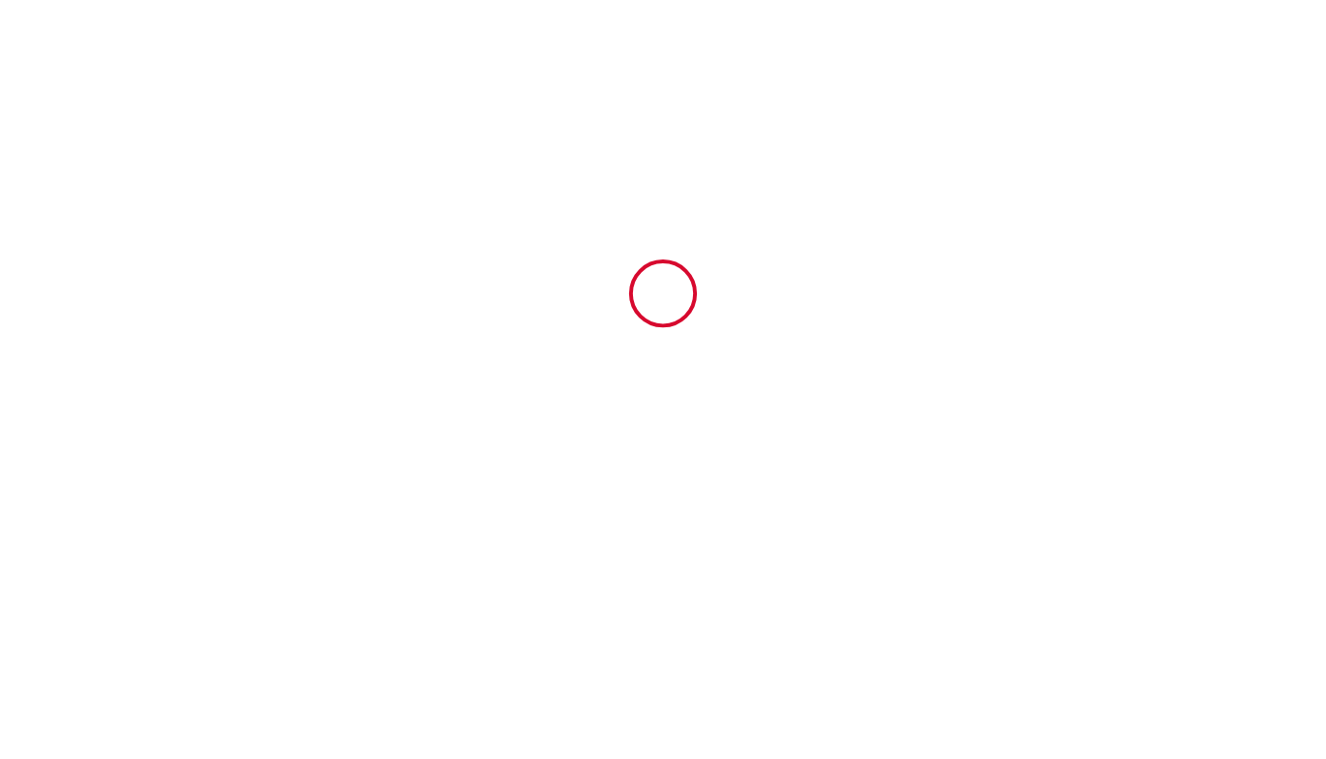
scroll to position [6182, 0]
type input "[PHONE_NUMBER]"
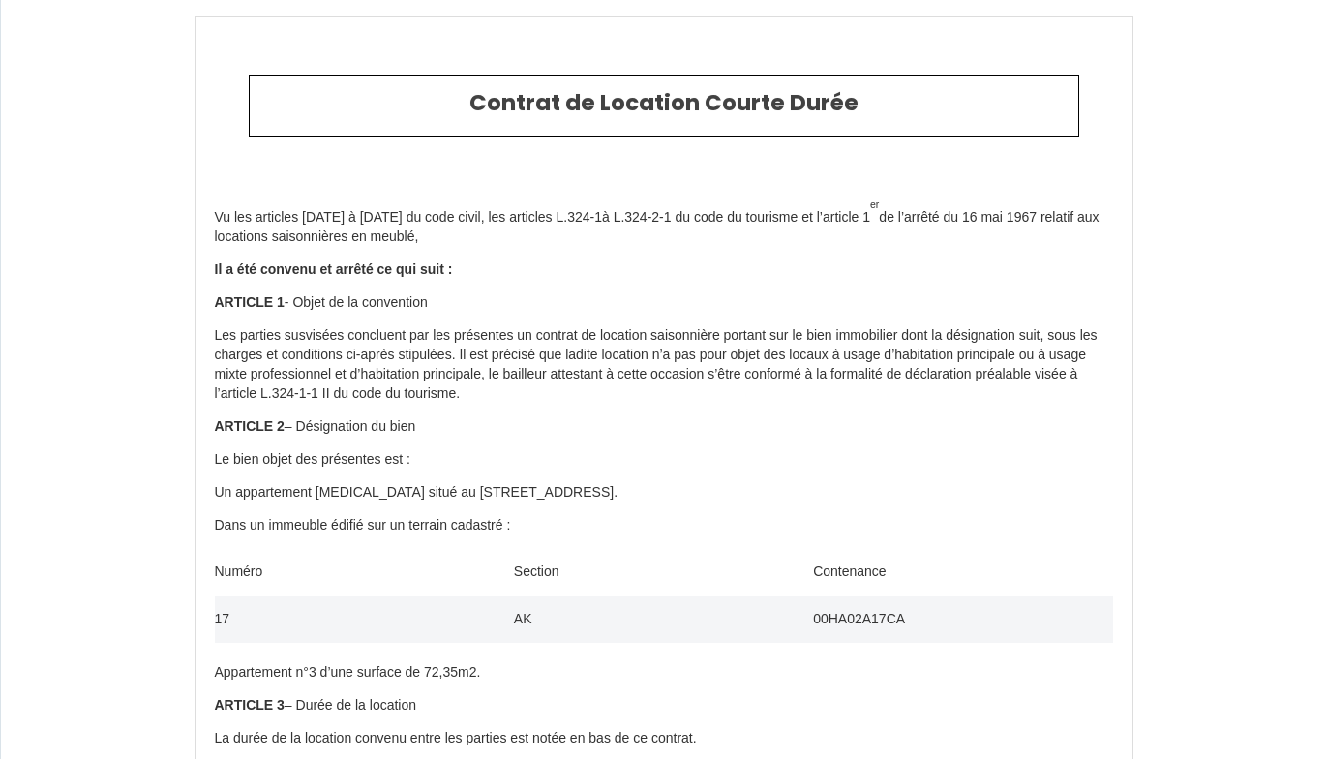
scroll to position [0, 0]
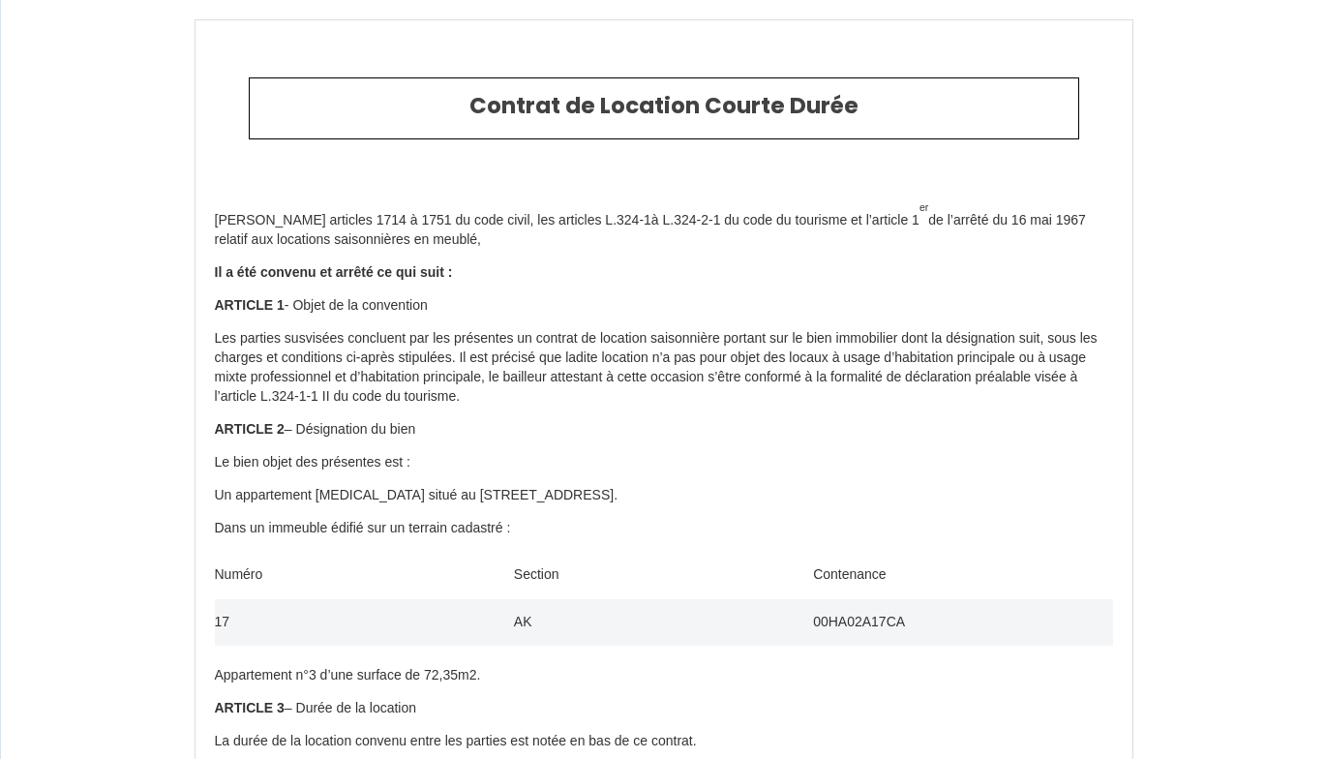
scroll to position [6182, 0]
